Goal: Task Accomplishment & Management: Manage account settings

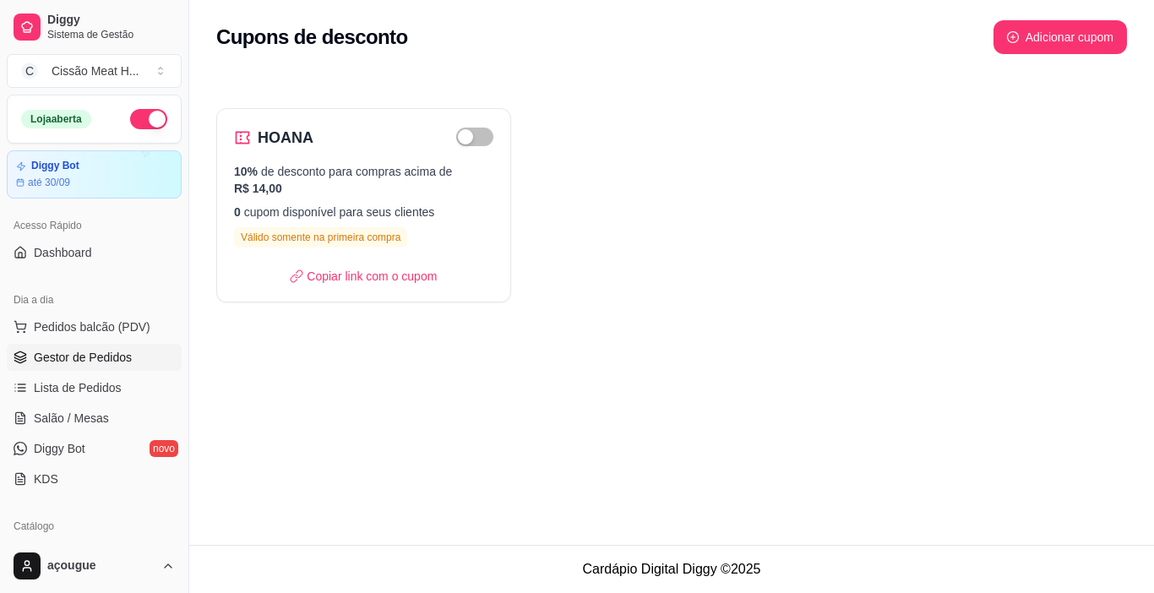
click at [82, 359] on span "Gestor de Pedidos" at bounding box center [83, 357] width 98 height 17
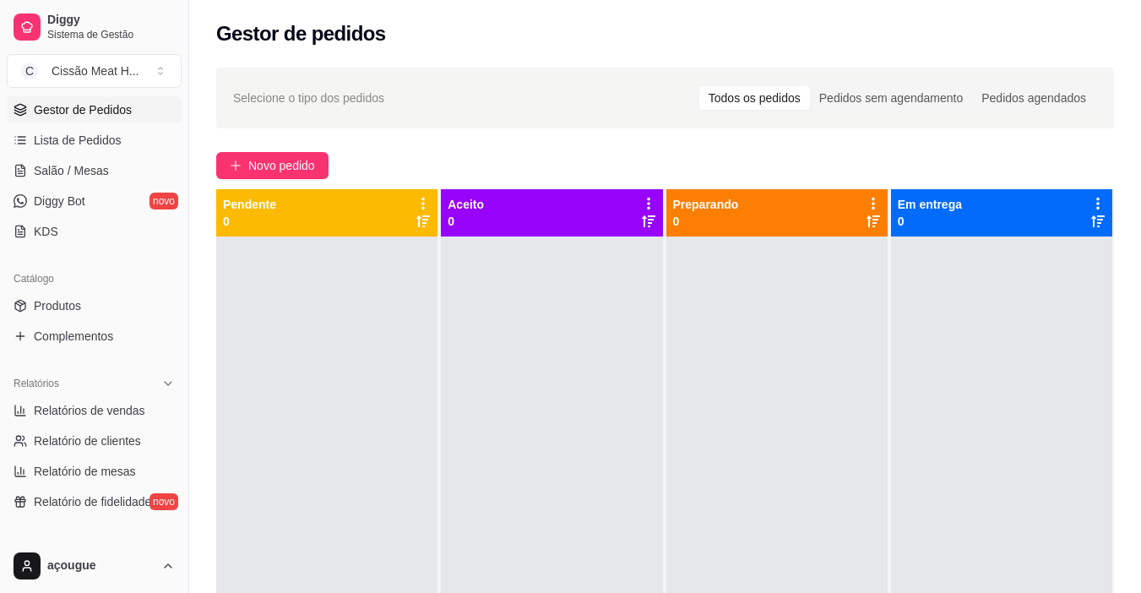
scroll to position [253, 0]
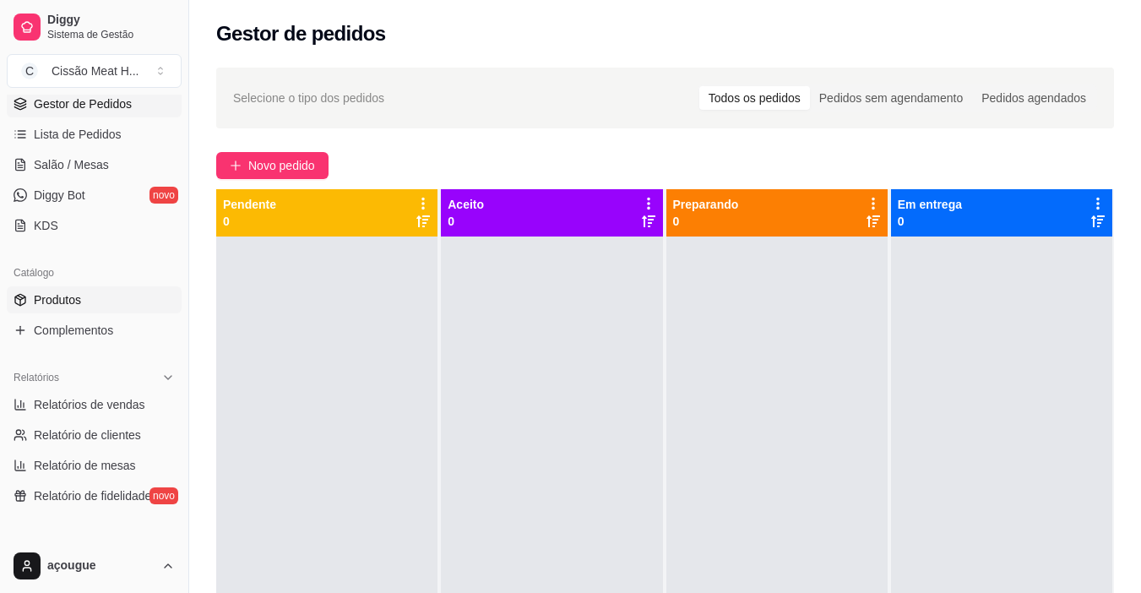
click at [95, 307] on link "Produtos" at bounding box center [94, 299] width 175 height 27
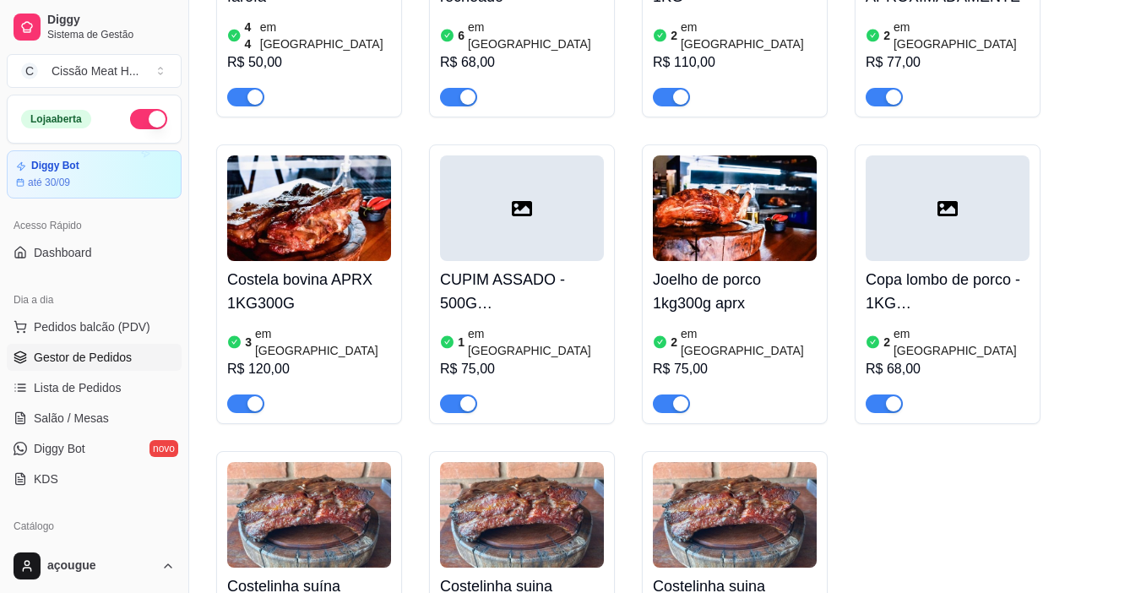
click at [66, 354] on span "Gestor de Pedidos" at bounding box center [83, 357] width 98 height 17
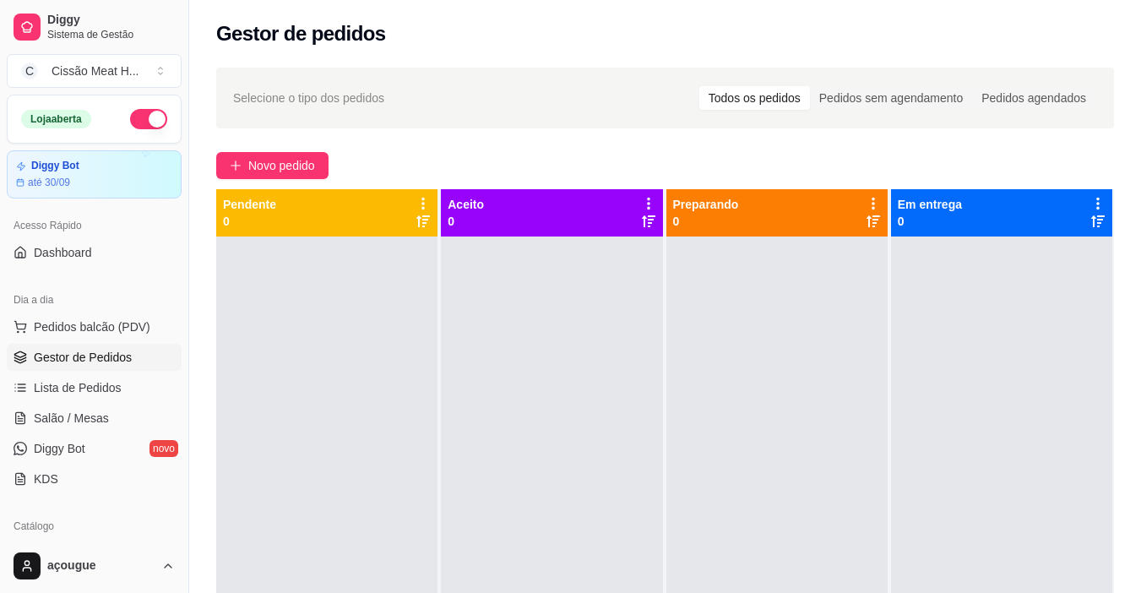
click at [591, 164] on div "Novo pedido" at bounding box center [665, 165] width 898 height 27
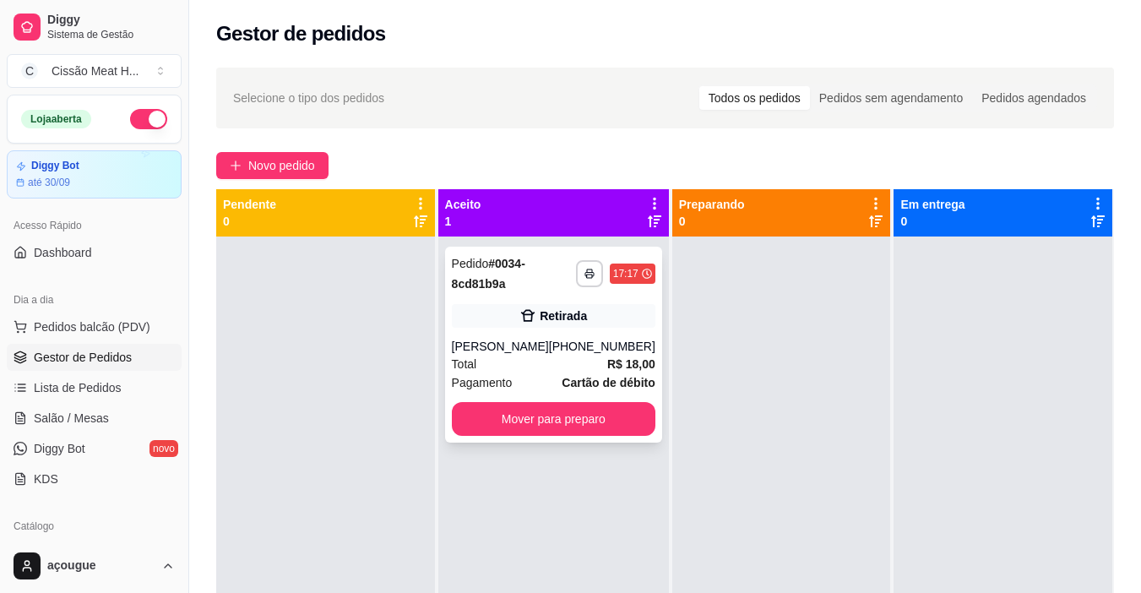
click at [588, 342] on div "[PHONE_NUMBER]" at bounding box center [602, 346] width 106 height 17
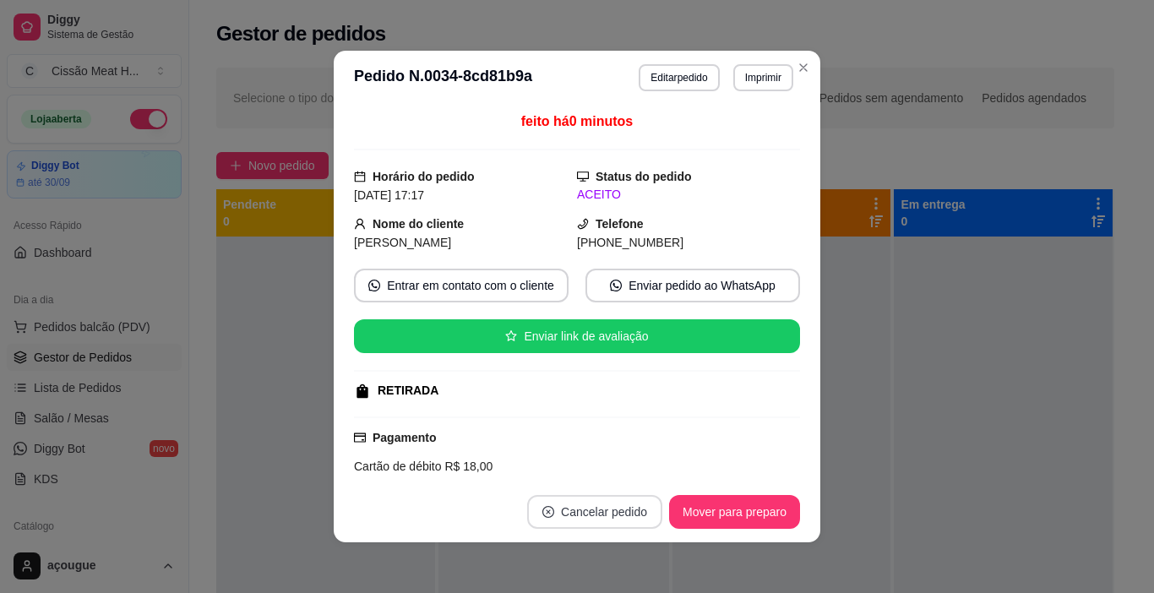
click at [589, 523] on button "Cancelar pedido" at bounding box center [594, 512] width 135 height 34
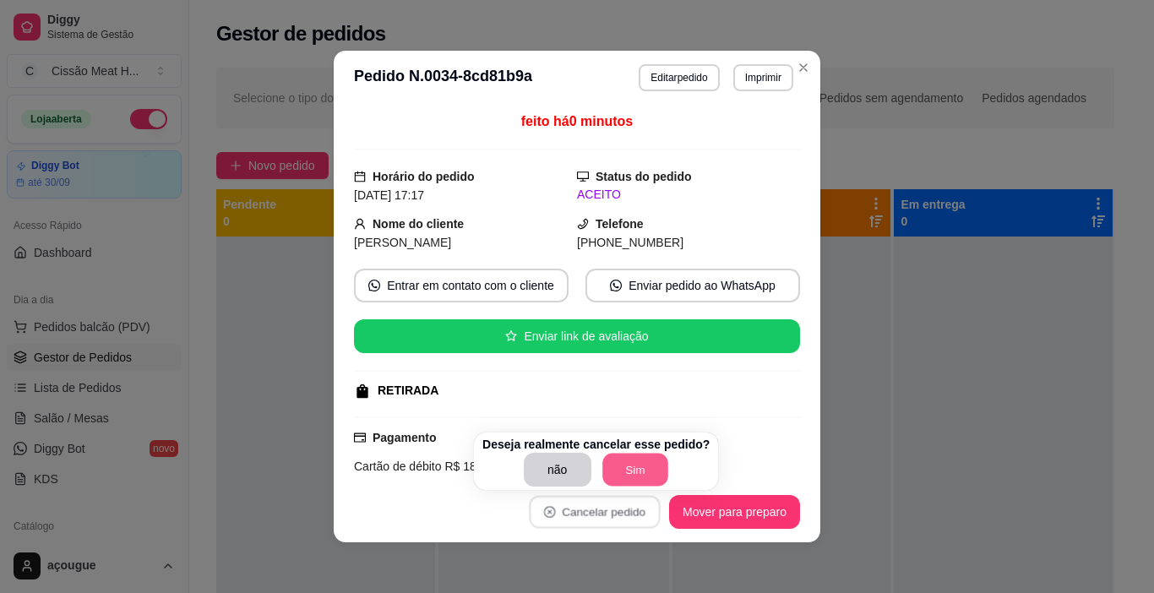
click at [627, 467] on button "Sim" at bounding box center [635, 470] width 66 height 33
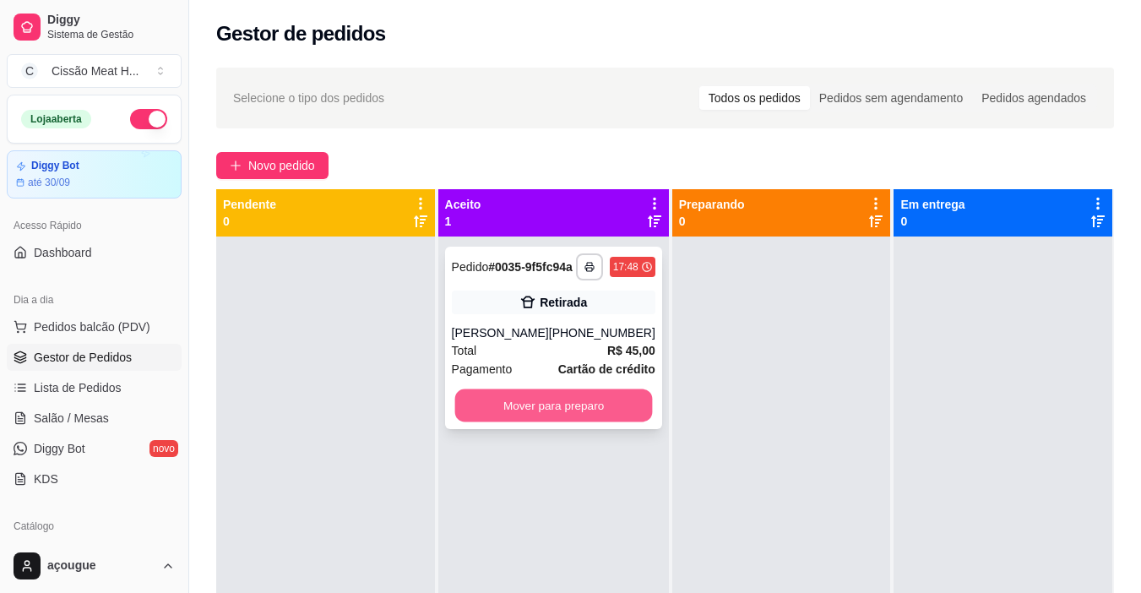
click at [500, 416] on button "Mover para preparo" at bounding box center [553, 405] width 198 height 33
